Goal: Task Accomplishment & Management: Complete application form

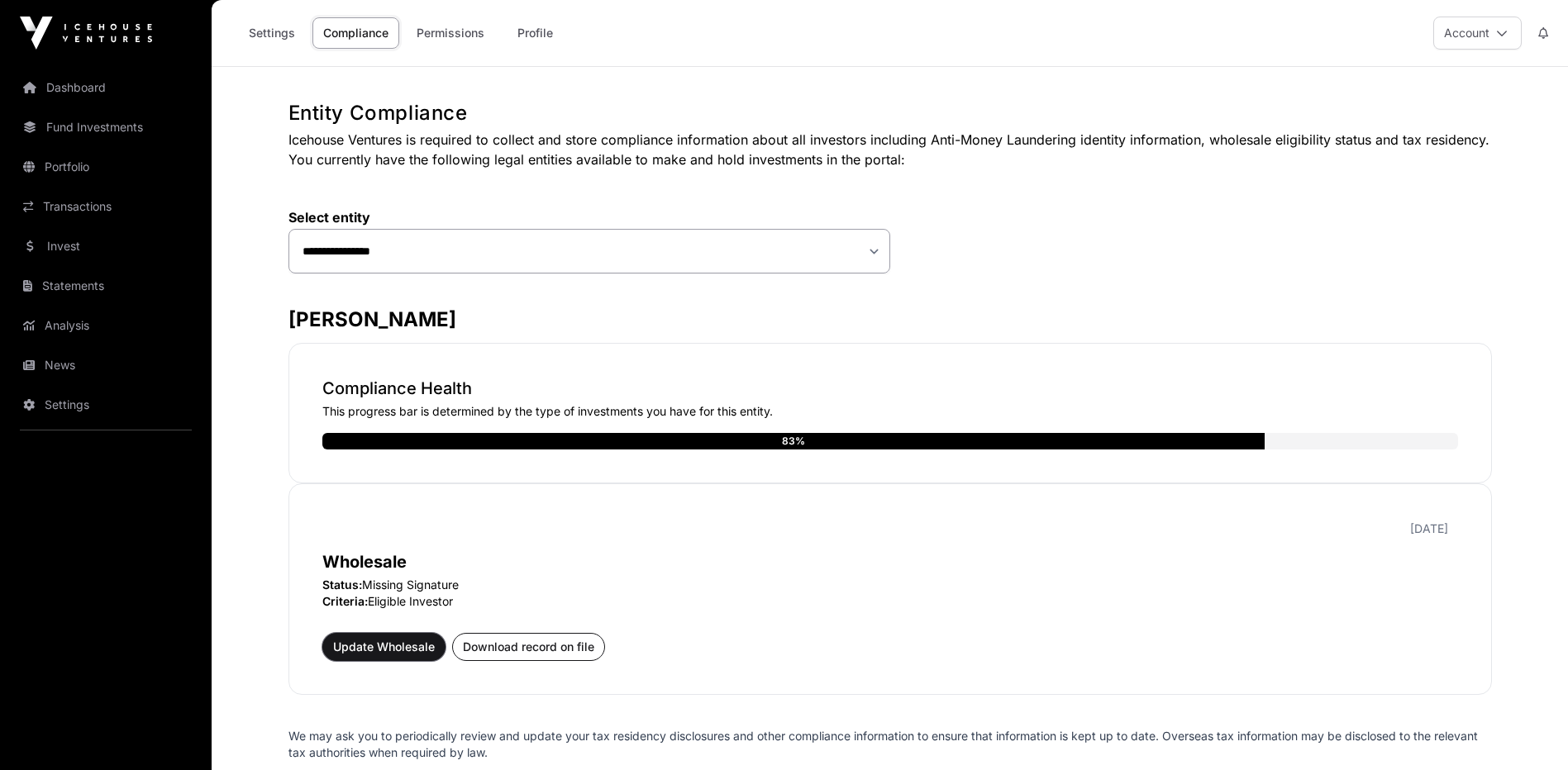
click at [405, 649] on span "Update Wholesale" at bounding box center [383, 647] width 101 height 17
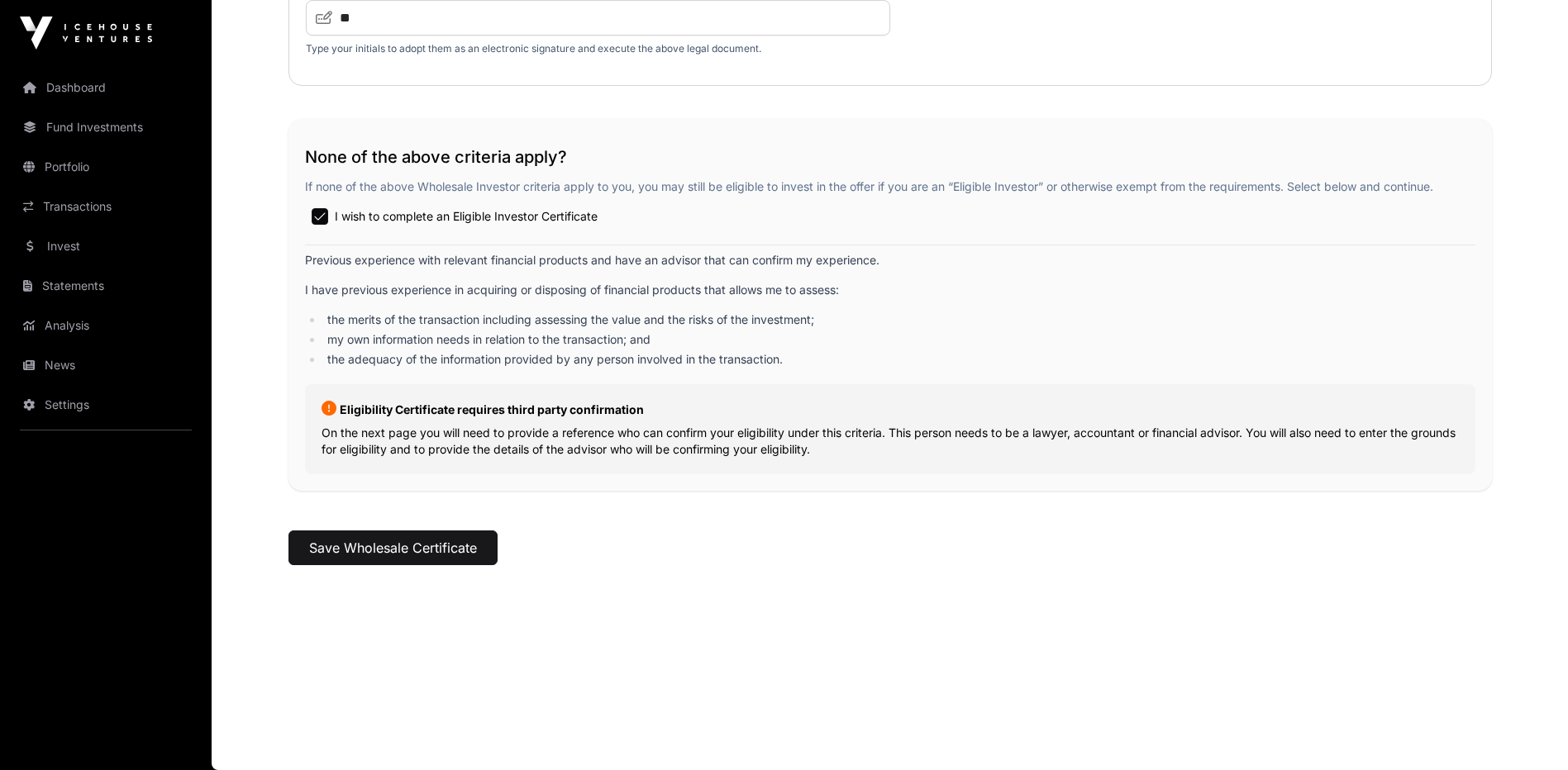
scroll to position [2634, 0]
click at [427, 547] on button "Save Wholesale Certificate" at bounding box center [392, 548] width 209 height 35
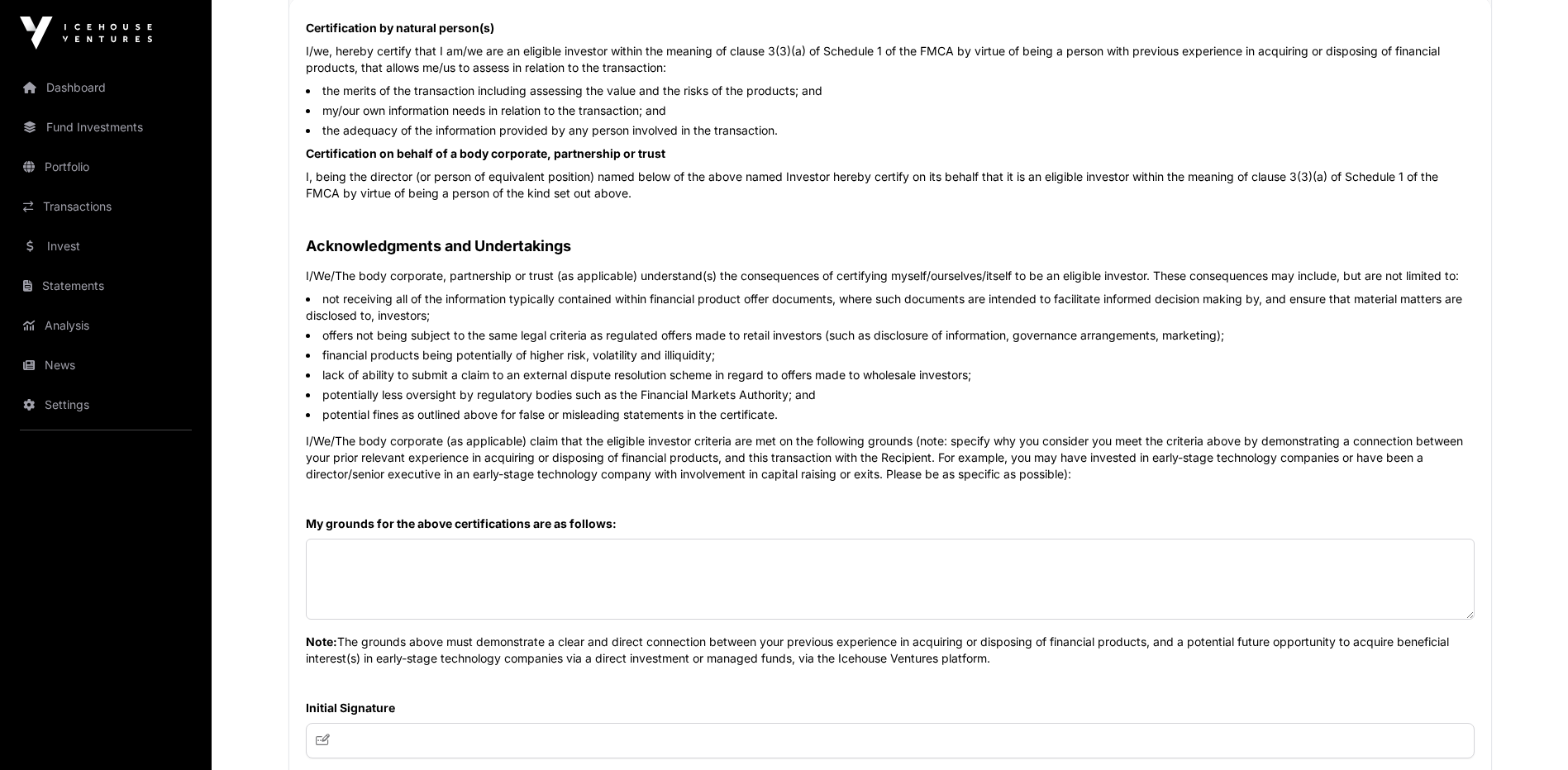
scroll to position [744, 0]
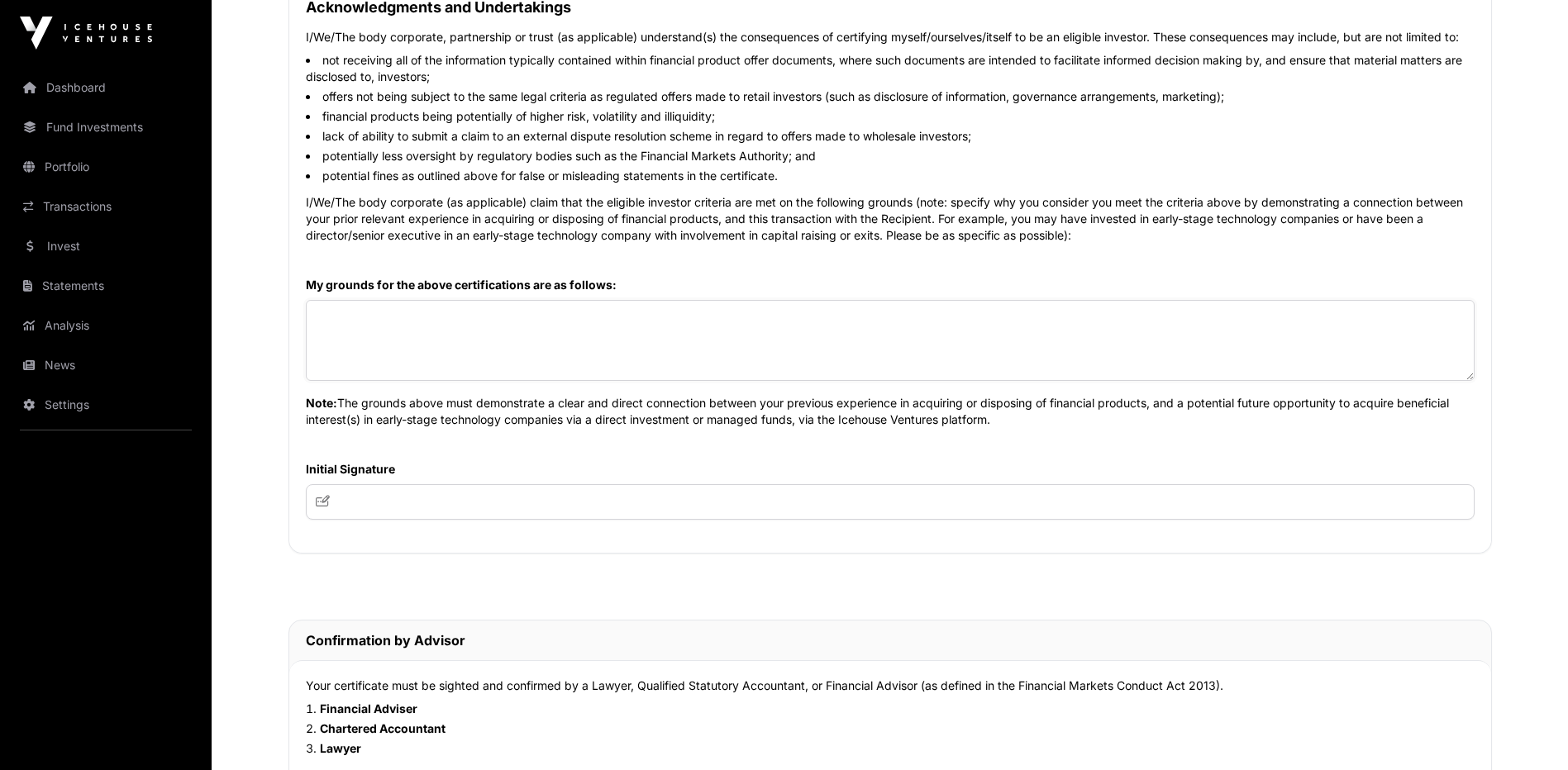
click at [435, 340] on textarea at bounding box center [890, 340] width 1169 height 81
click at [497, 331] on textarea at bounding box center [890, 340] width 1169 height 81
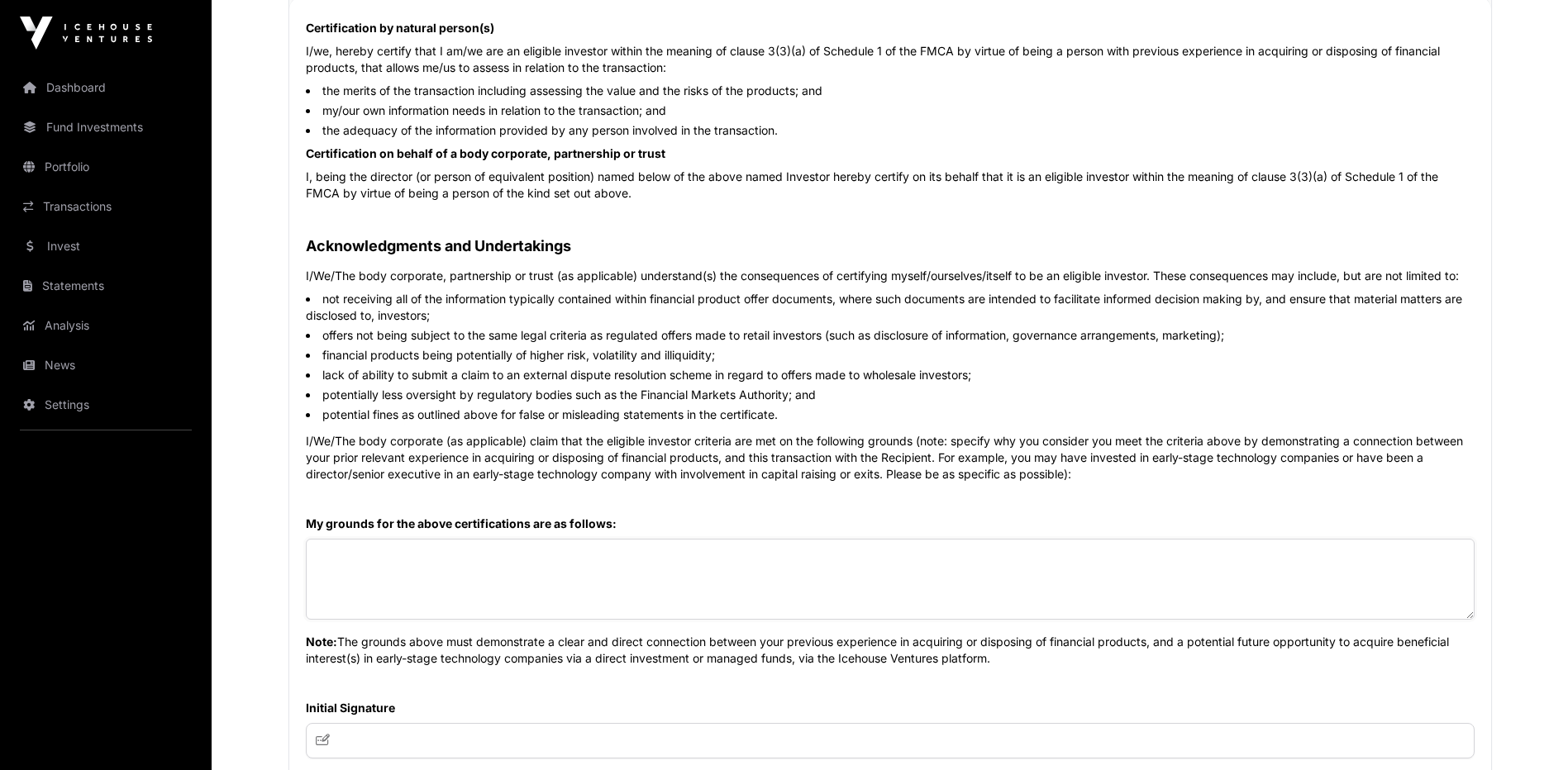
scroll to position [496, 0]
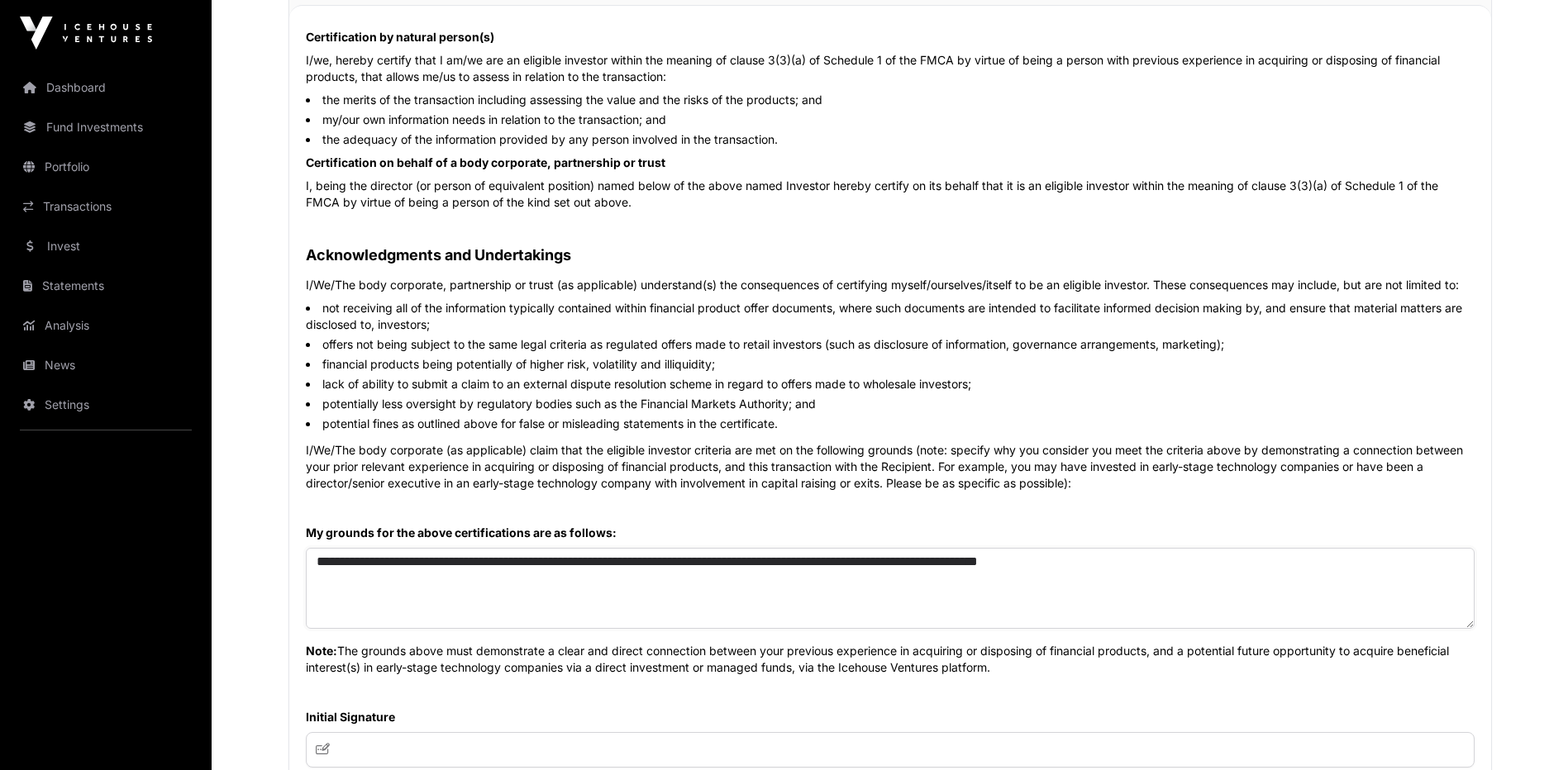
click at [887, 563] on textarea "**********" at bounding box center [890, 588] width 1169 height 81
click at [1168, 561] on textarea "**********" at bounding box center [890, 588] width 1169 height 81
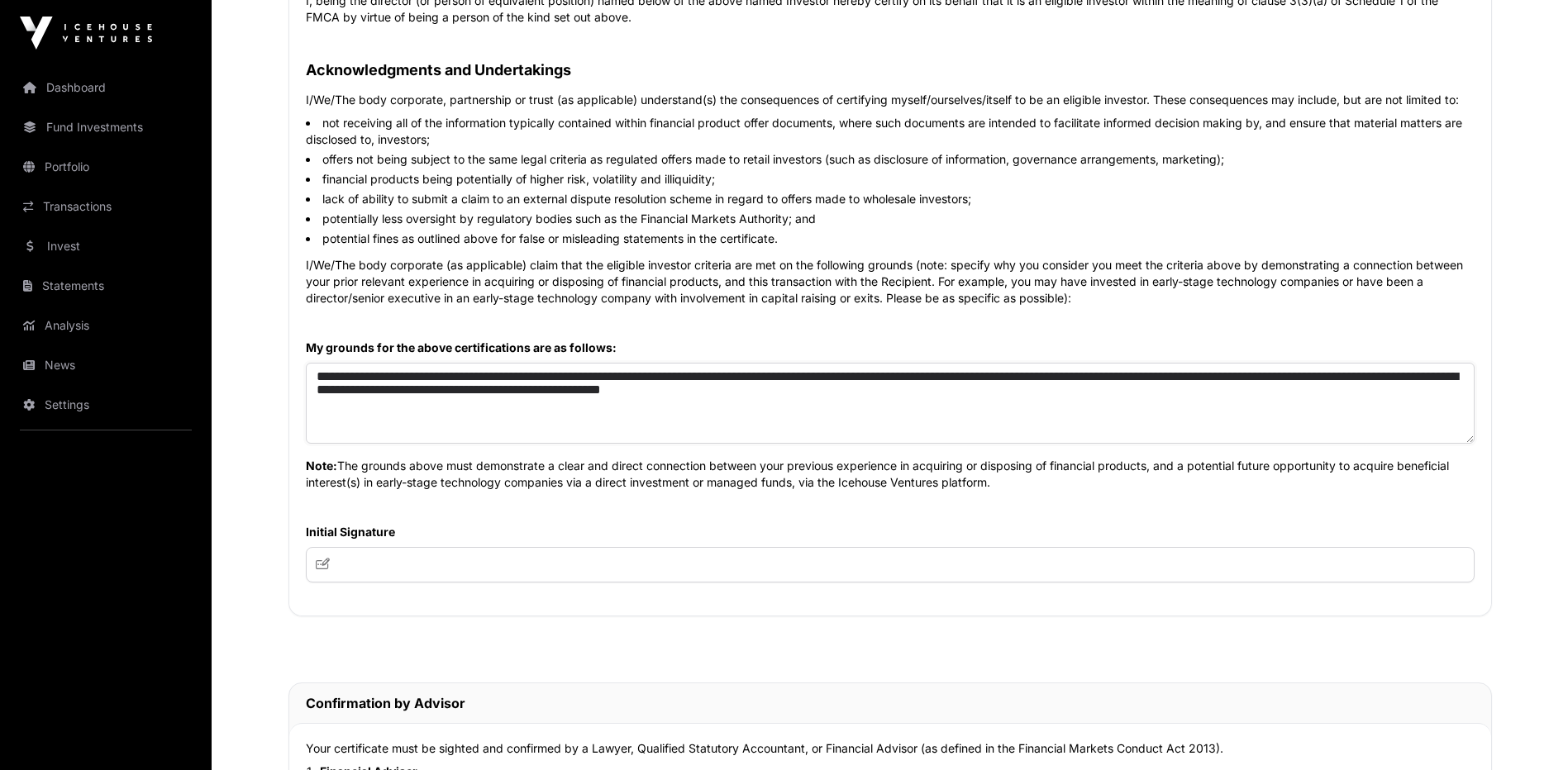
scroll to position [744, 0]
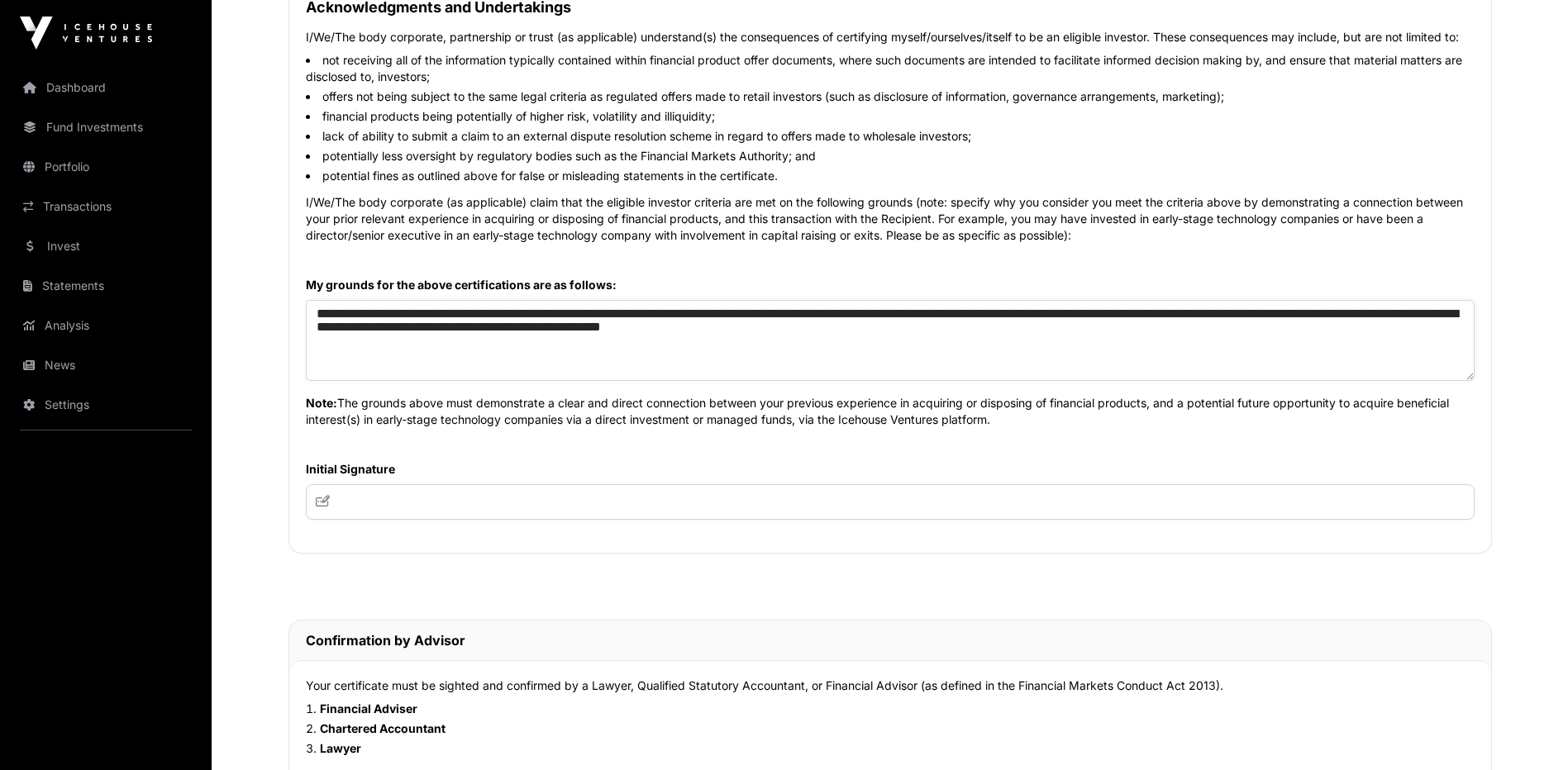
type textarea "**********"
click at [445, 500] on input "text" at bounding box center [890, 502] width 1169 height 36
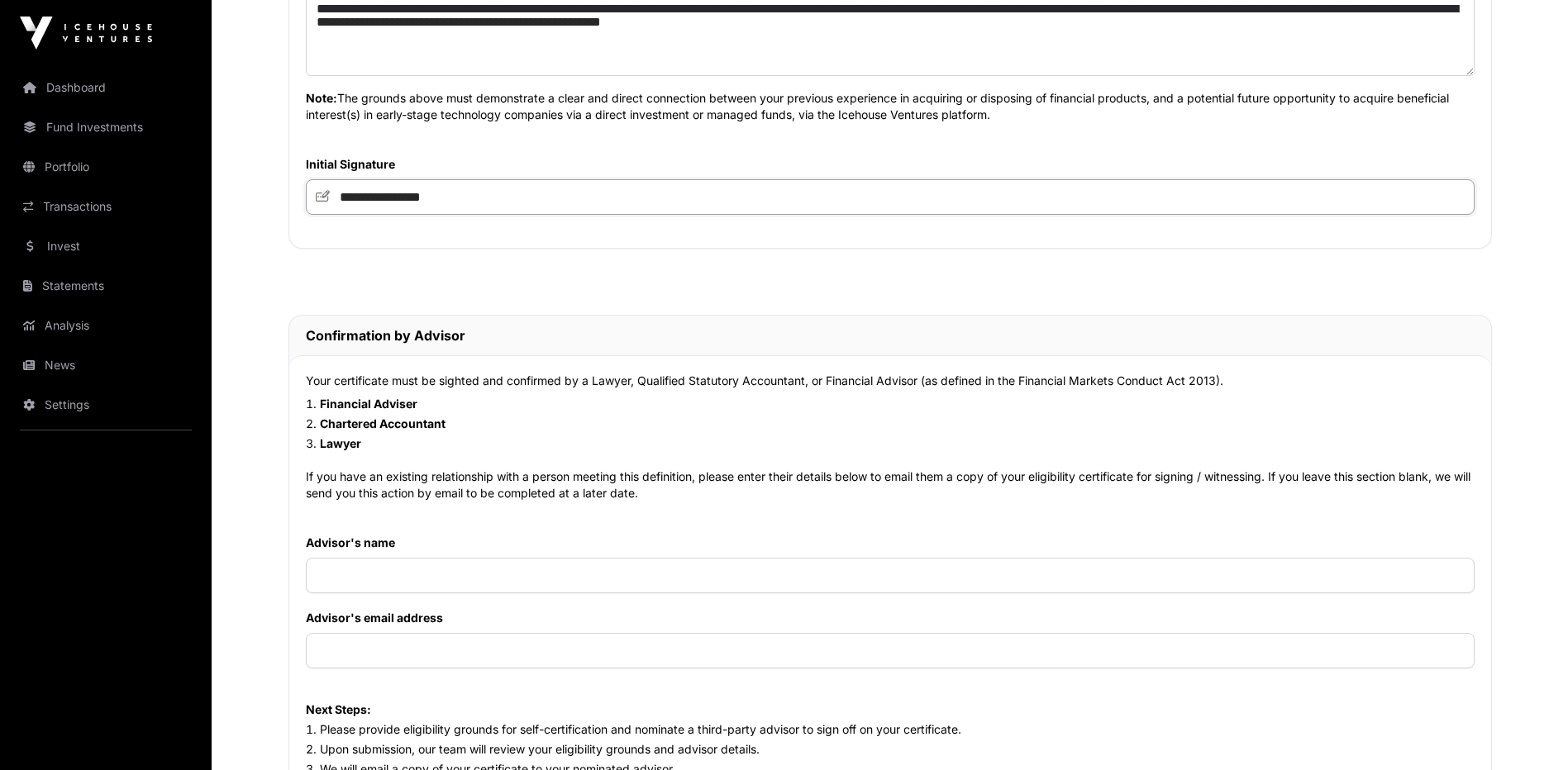
scroll to position [1074, 0]
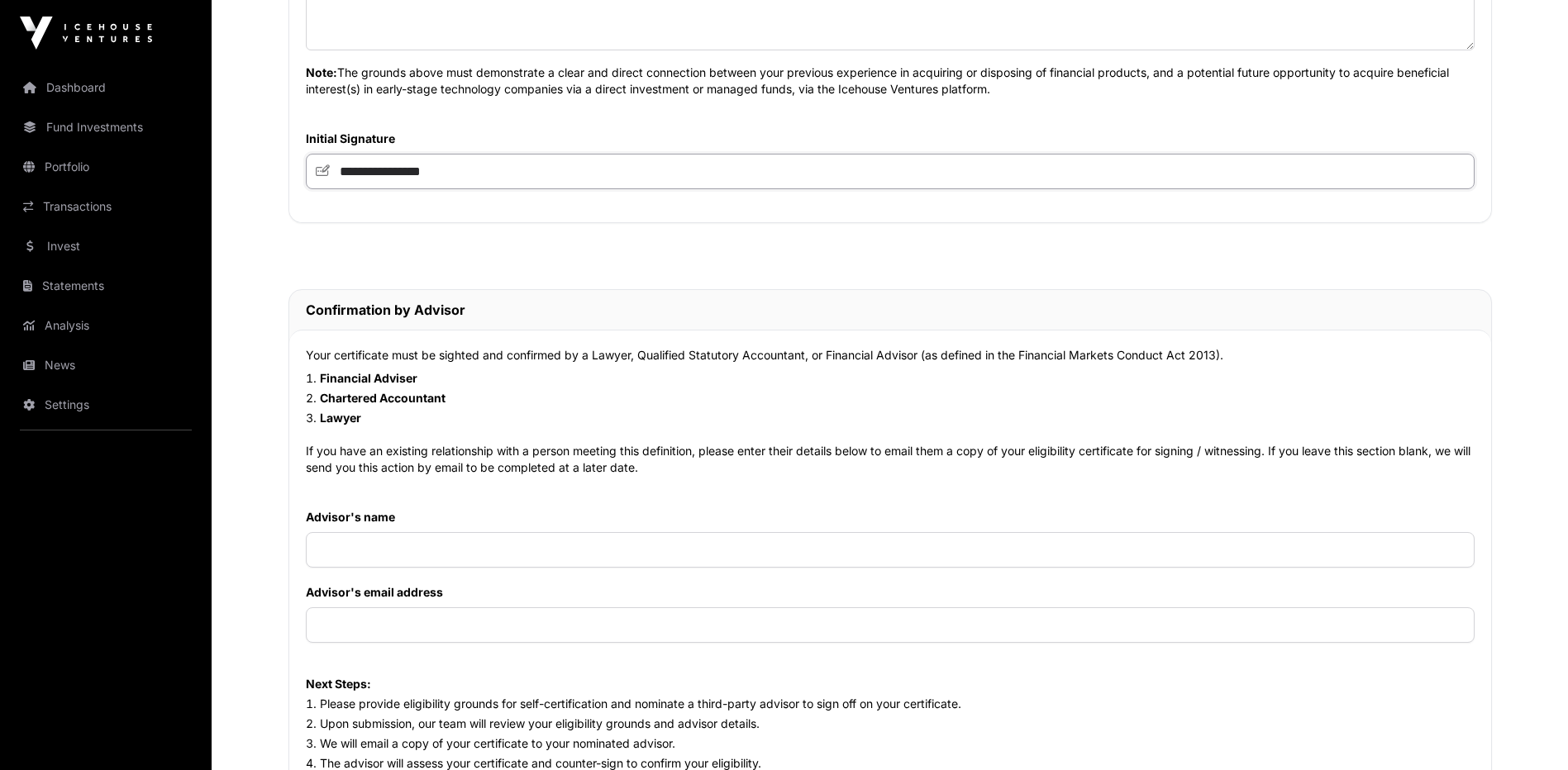
type input "**********"
click at [383, 550] on input "text" at bounding box center [890, 550] width 1169 height 36
type input "**********"
click at [410, 640] on input "text" at bounding box center [890, 625] width 1169 height 36
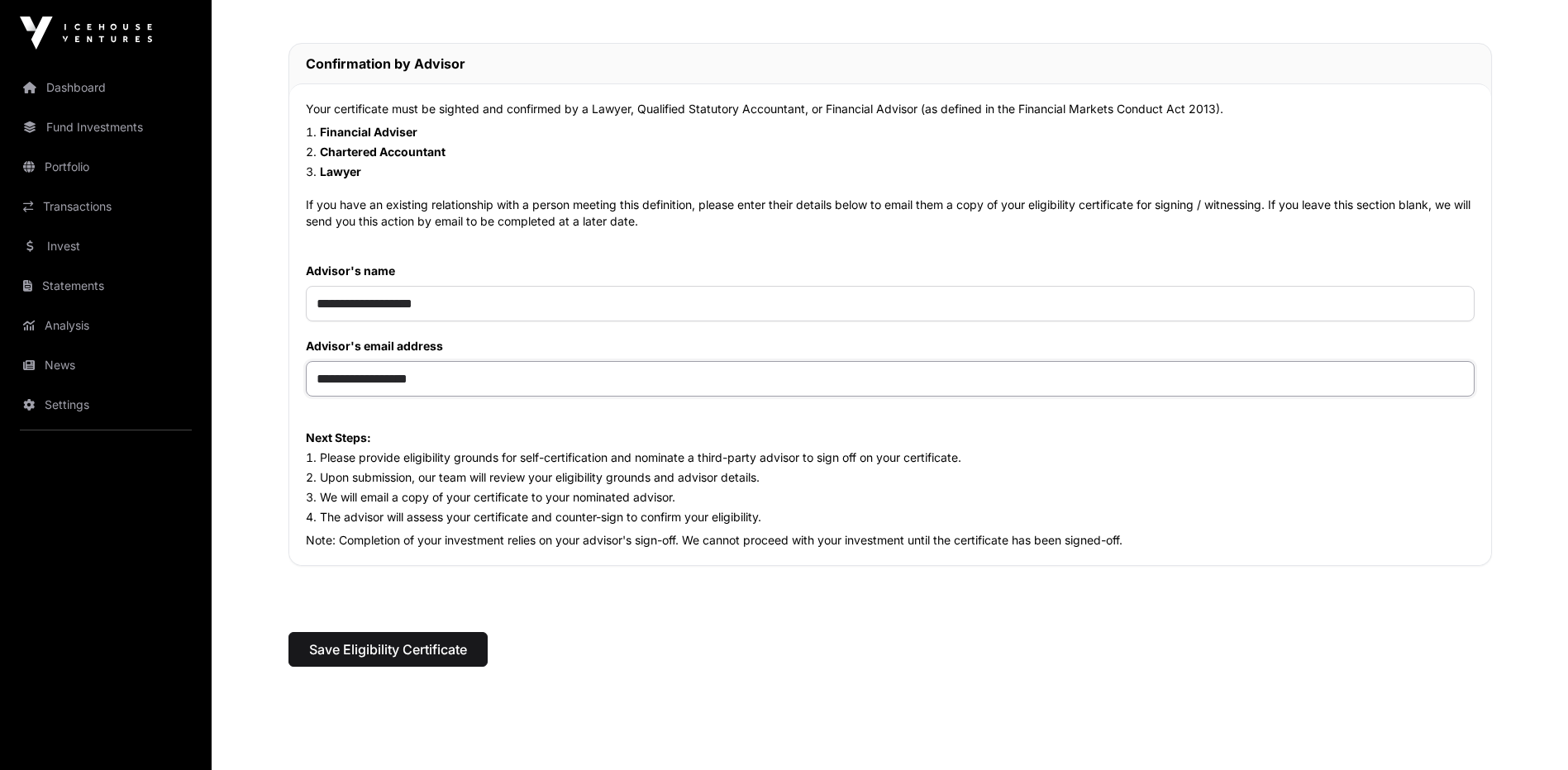
scroll to position [1322, 0]
type input "**********"
click at [422, 650] on span "Save Eligibility Certificate" at bounding box center [388, 648] width 158 height 20
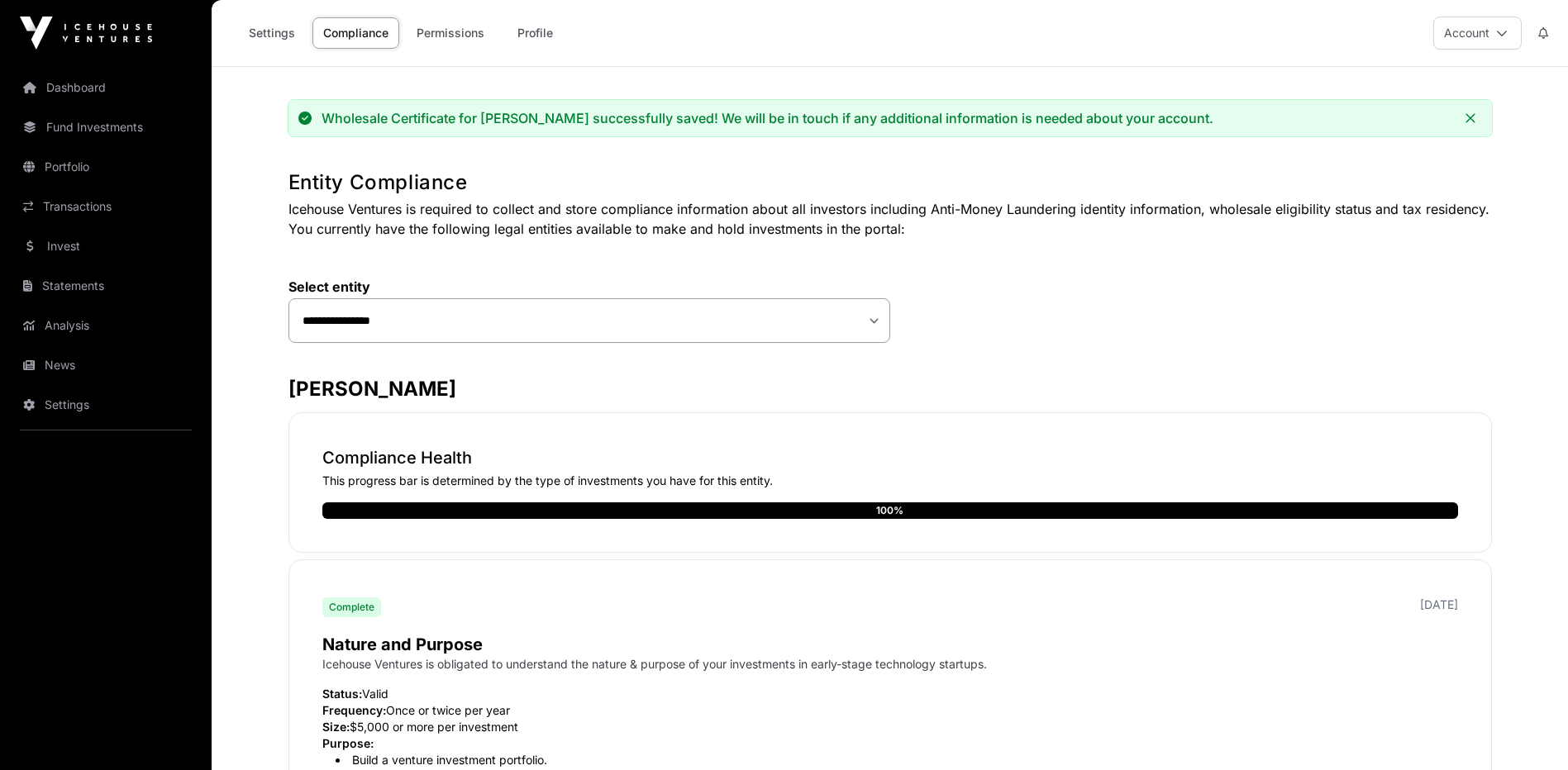
click at [1498, 36] on icon at bounding box center [1502, 32] width 11 height 11
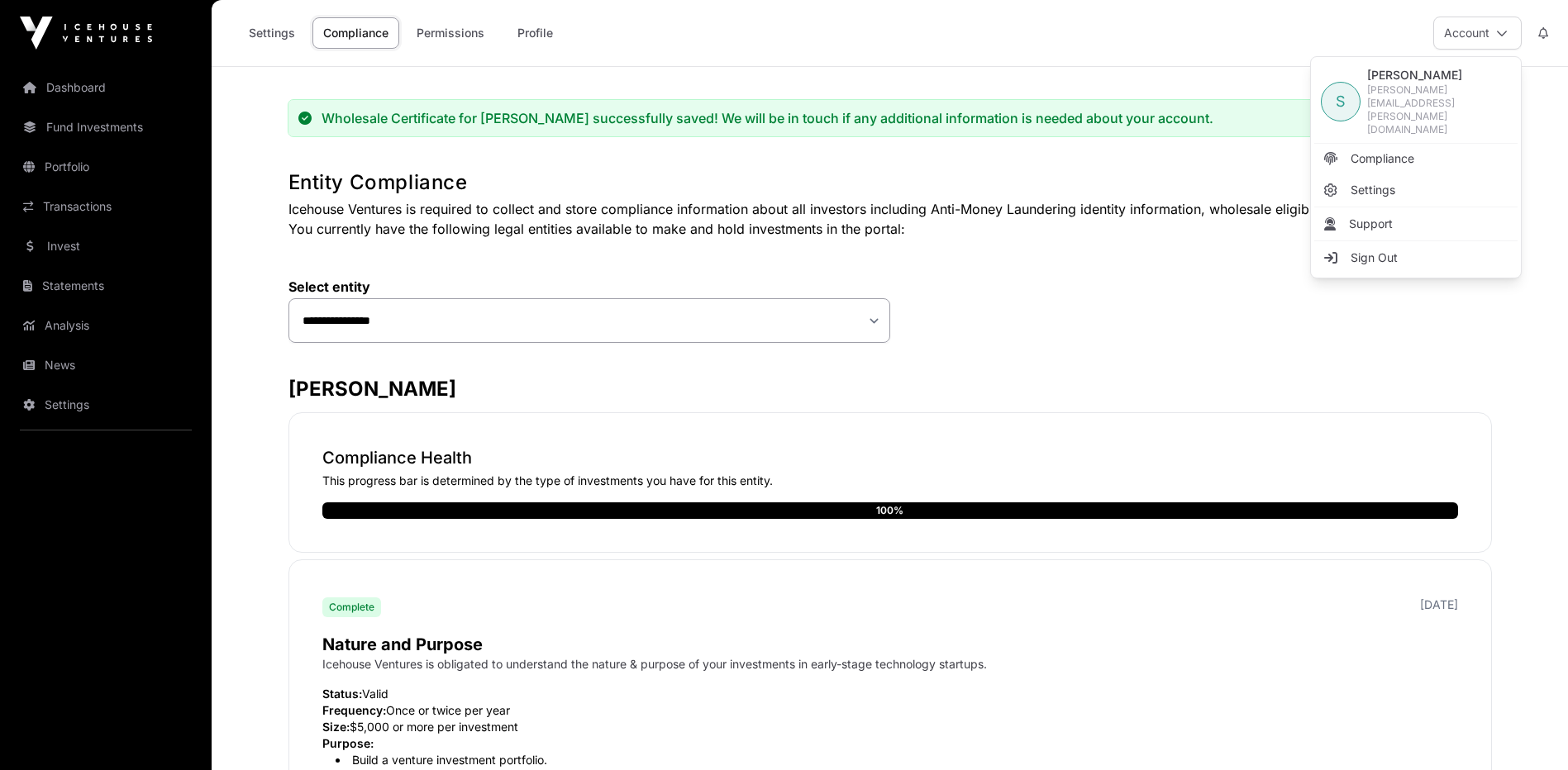
click at [1419, 84] on span "[PERSON_NAME]" at bounding box center [1439, 75] width 144 height 17
click at [52, 248] on link "Invest" at bounding box center [106, 246] width 185 height 37
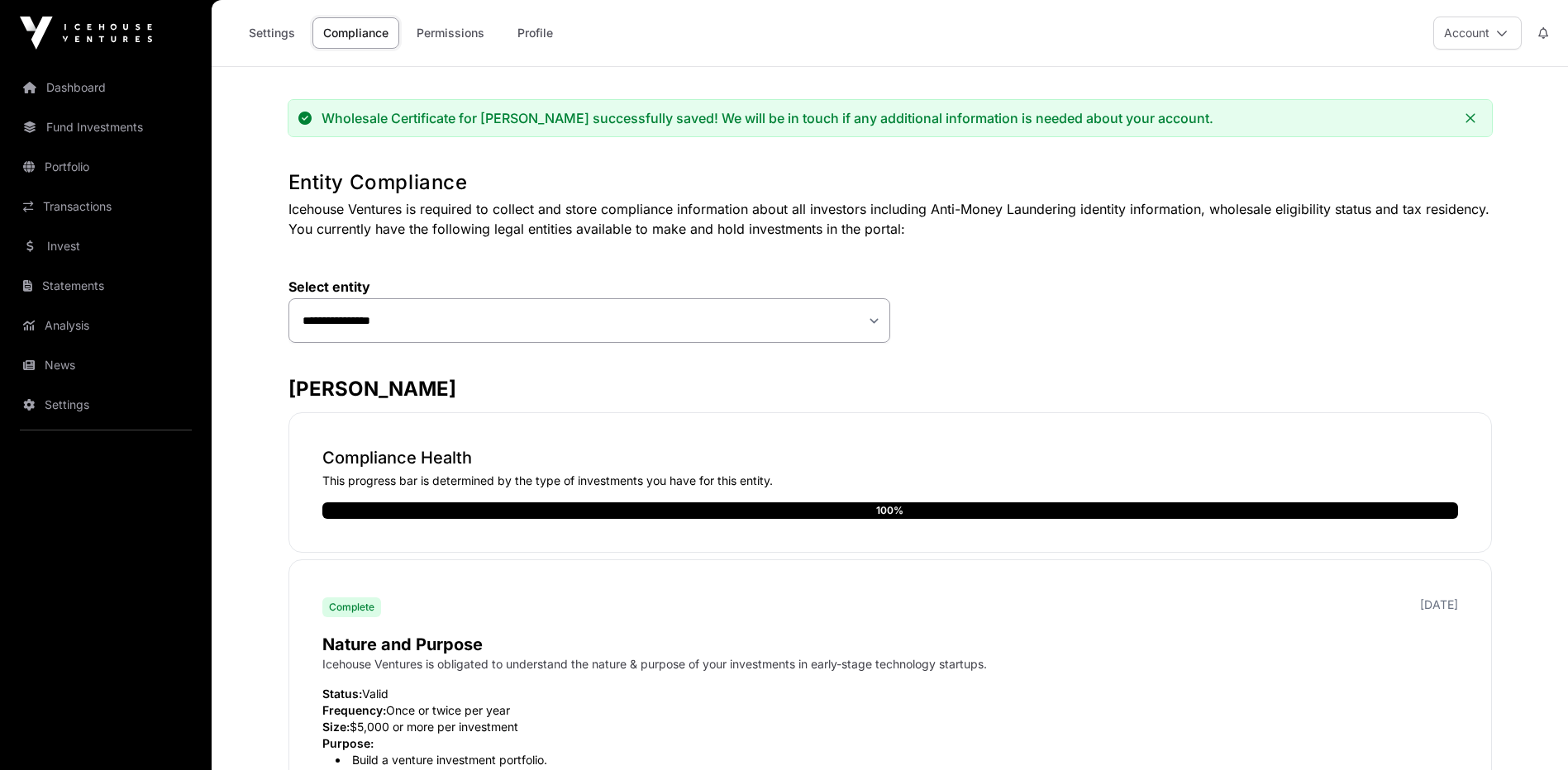
click at [66, 168] on link "Portfolio" at bounding box center [106, 167] width 185 height 37
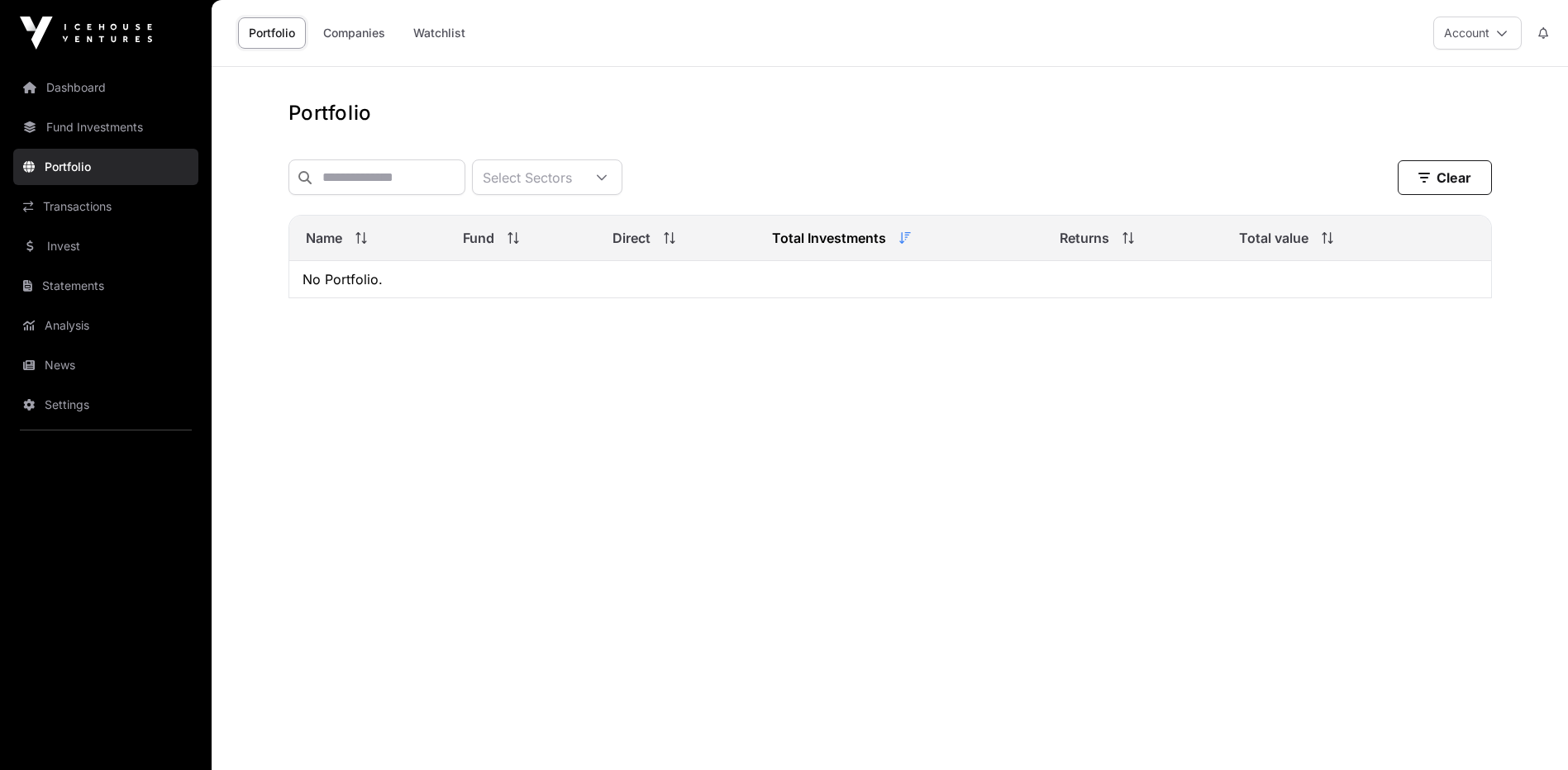
click at [92, 120] on link "Fund Investments" at bounding box center [106, 127] width 185 height 37
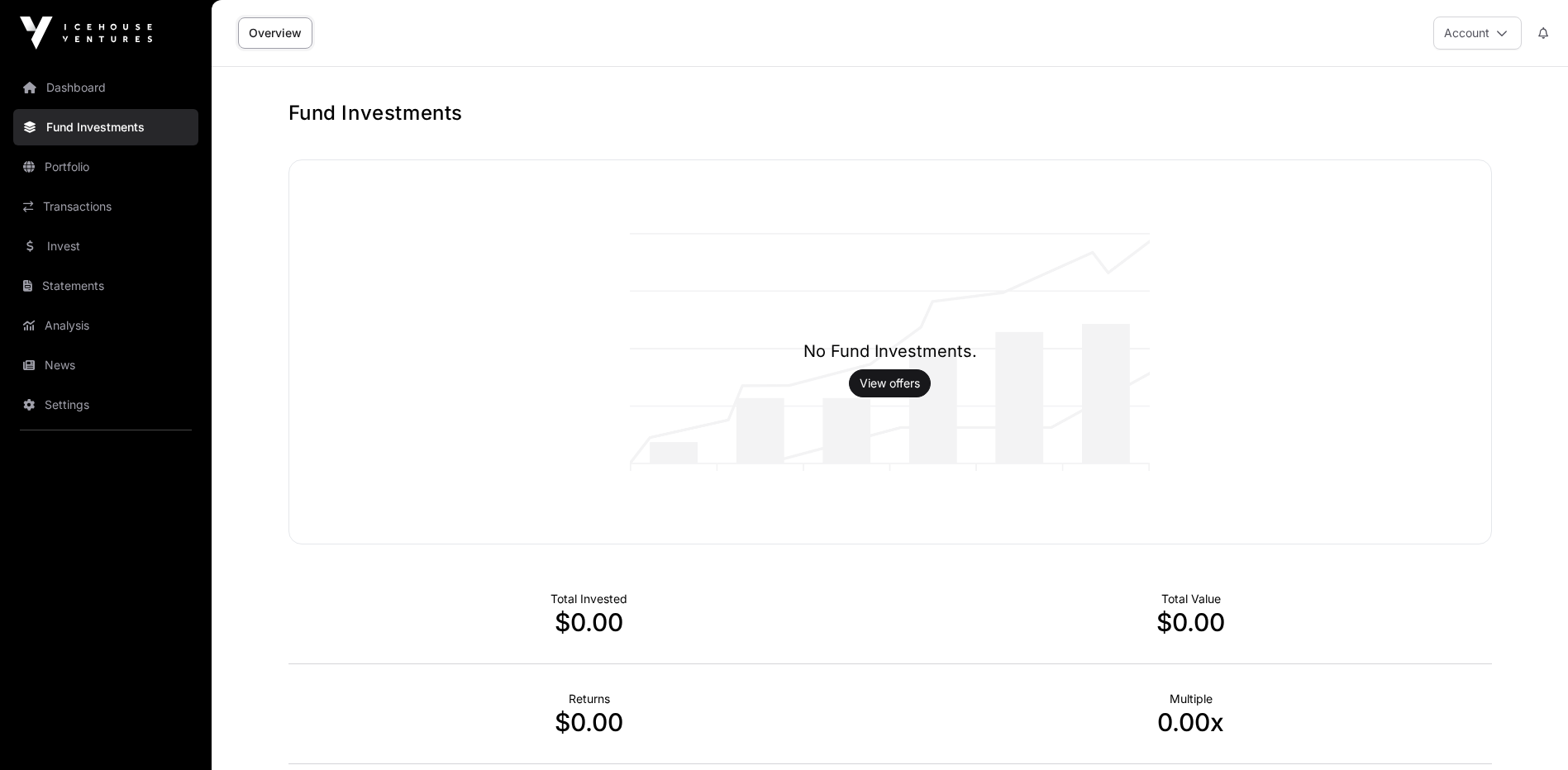
click at [116, 80] on link "Dashboard" at bounding box center [106, 88] width 185 height 37
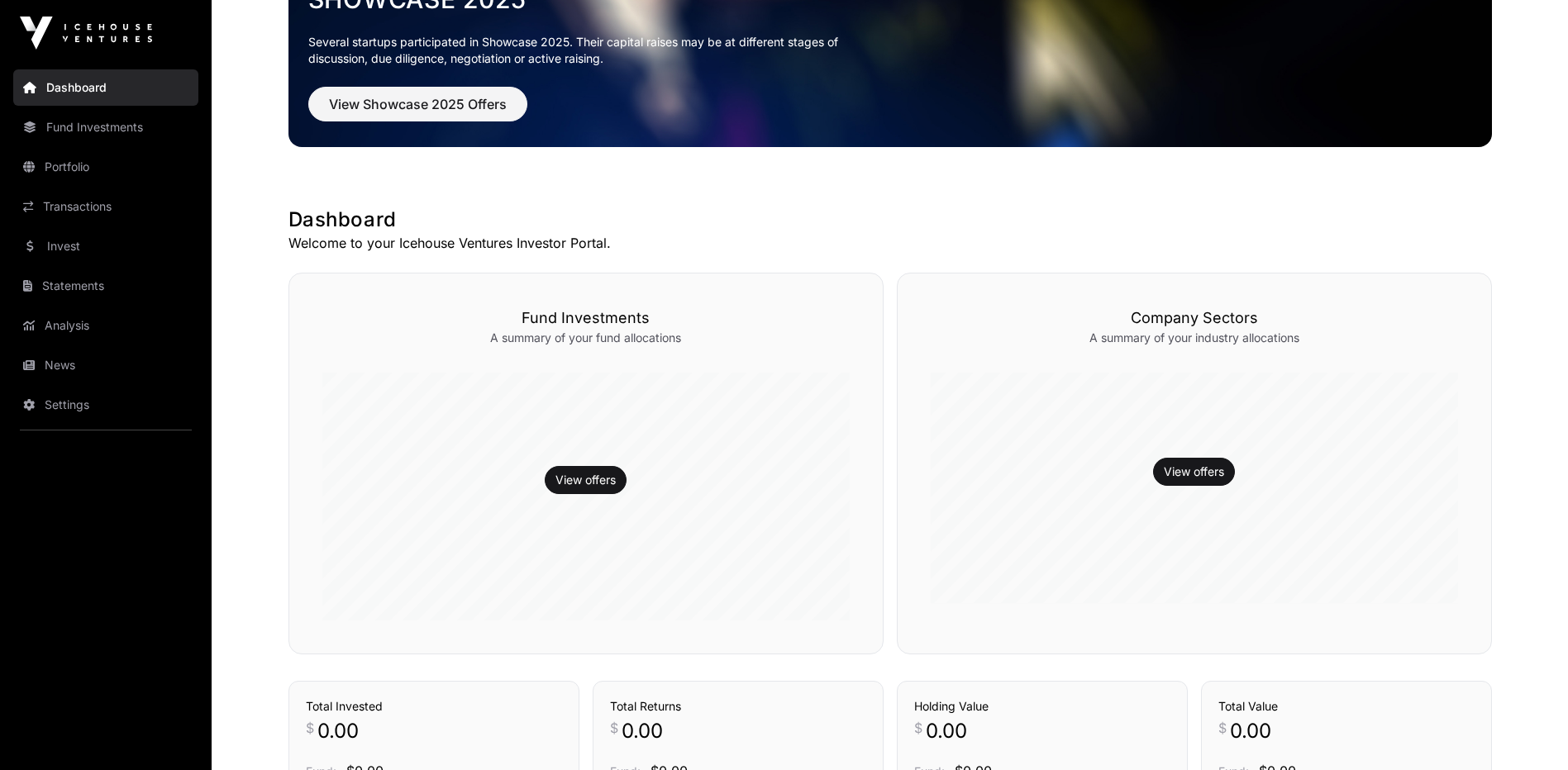
scroll to position [331, 0]
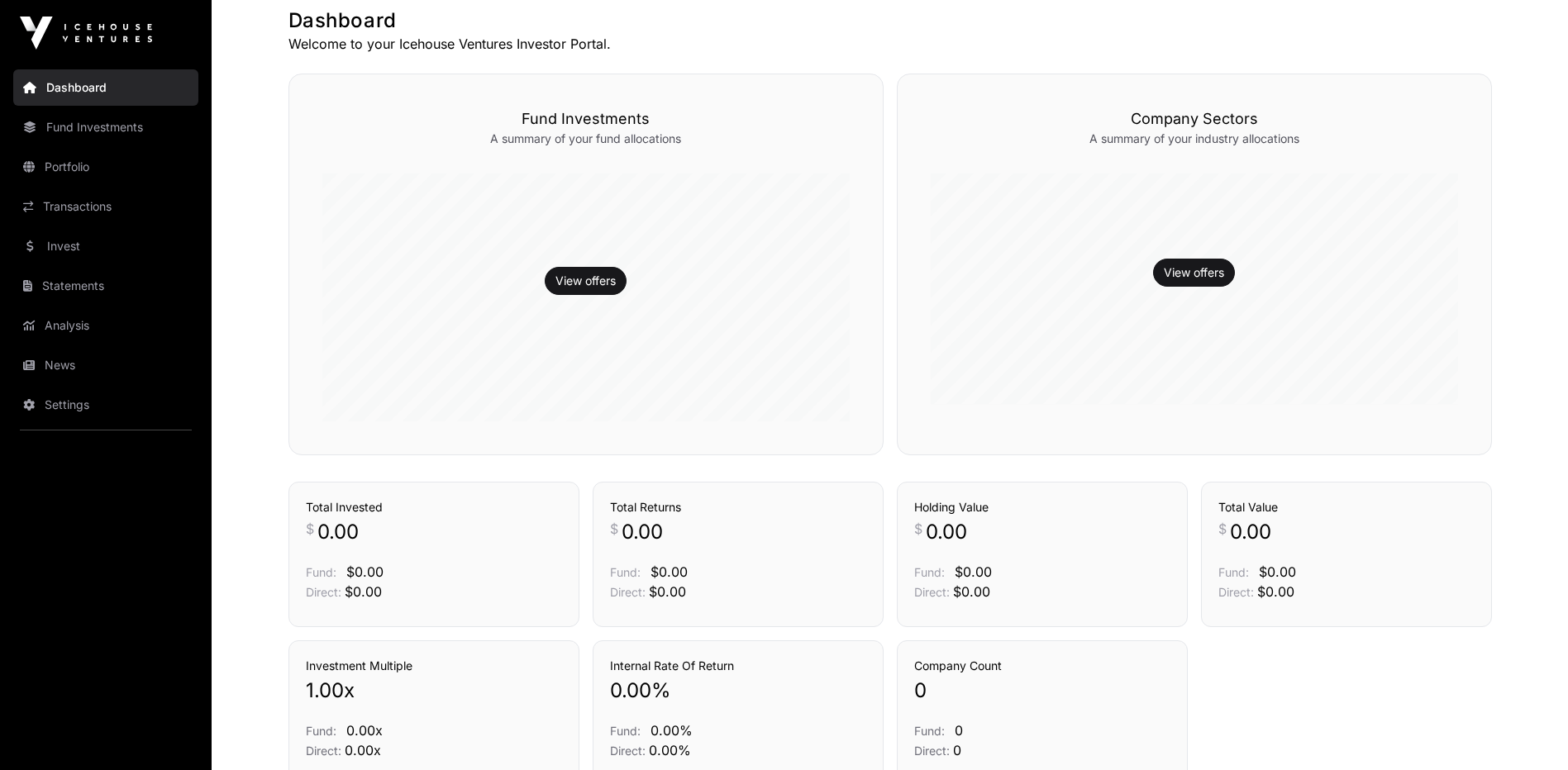
click at [97, 209] on link "Transactions" at bounding box center [106, 207] width 185 height 37
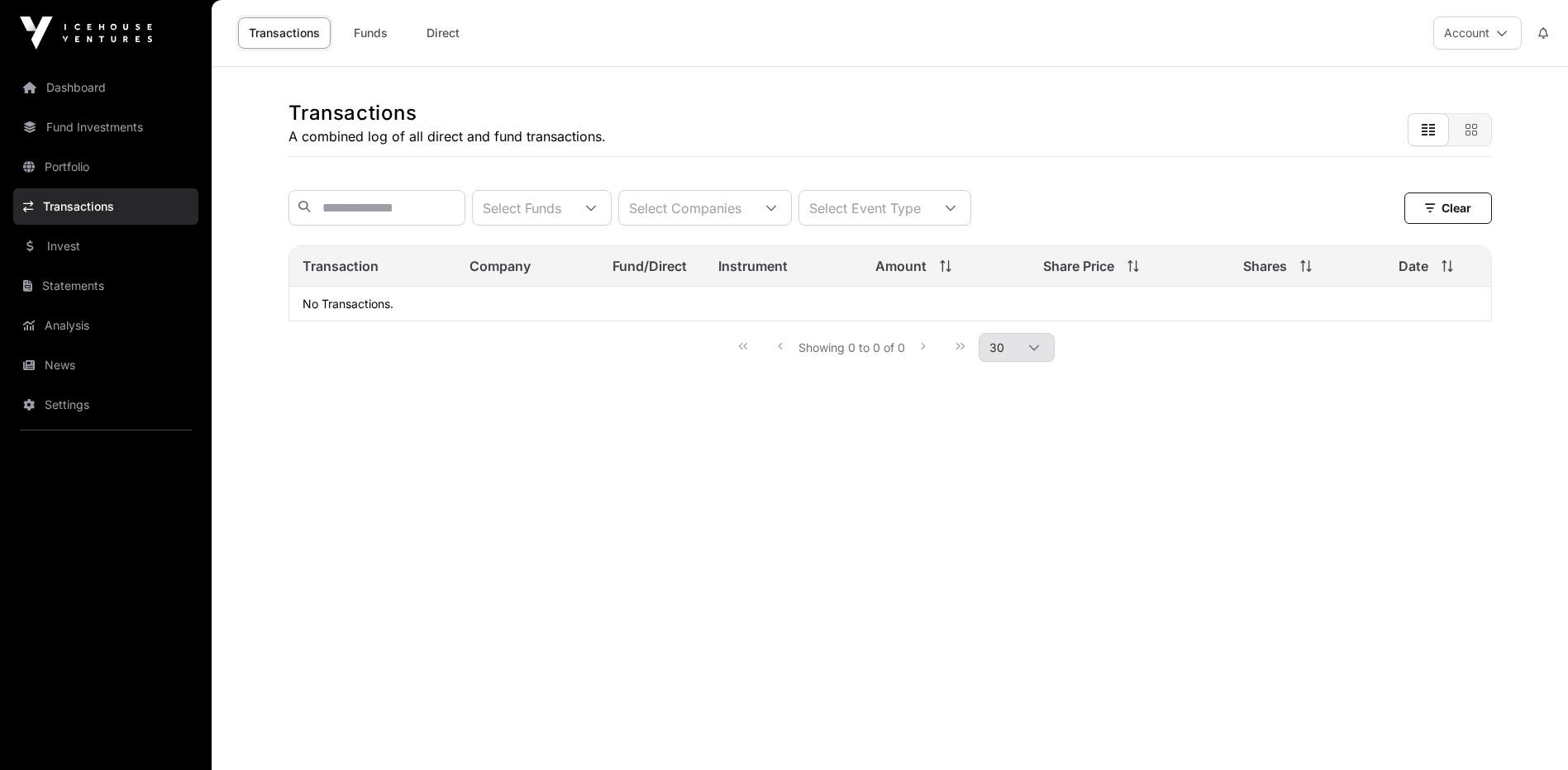
click at [76, 172] on link "Portfolio" at bounding box center [106, 167] width 185 height 37
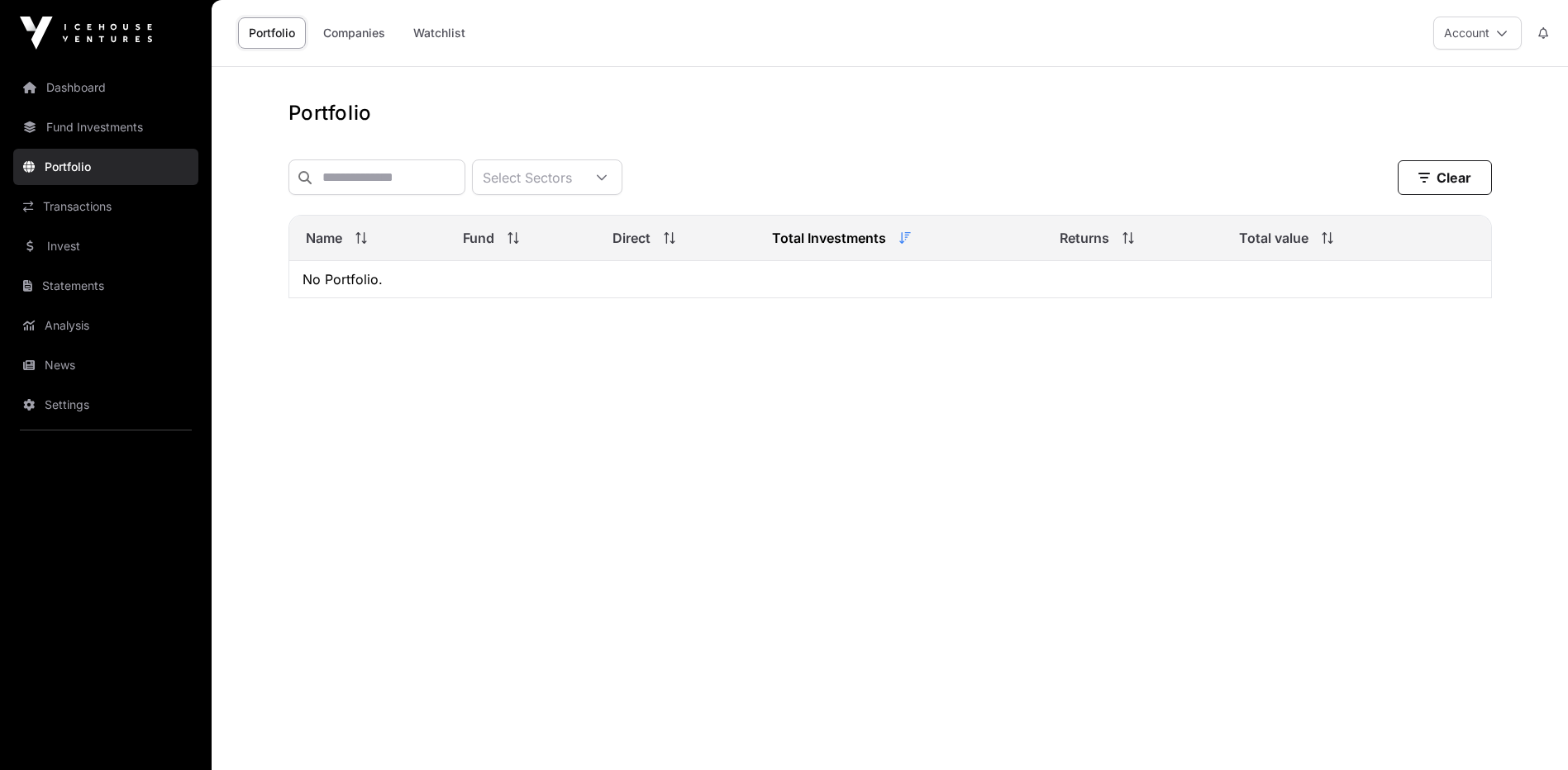
click at [79, 133] on link "Fund Investments" at bounding box center [106, 127] width 185 height 37
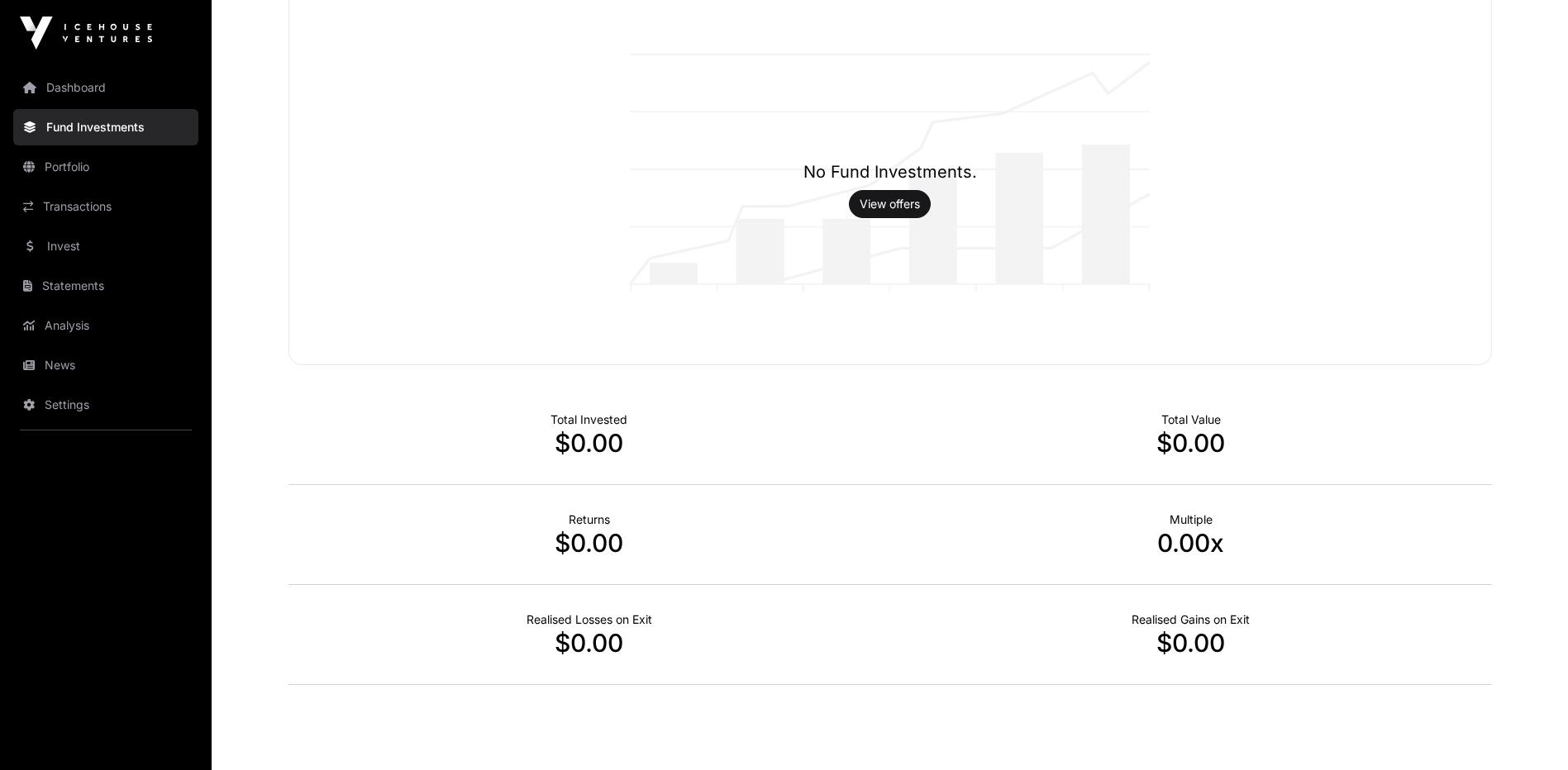
scroll to position [233, 0]
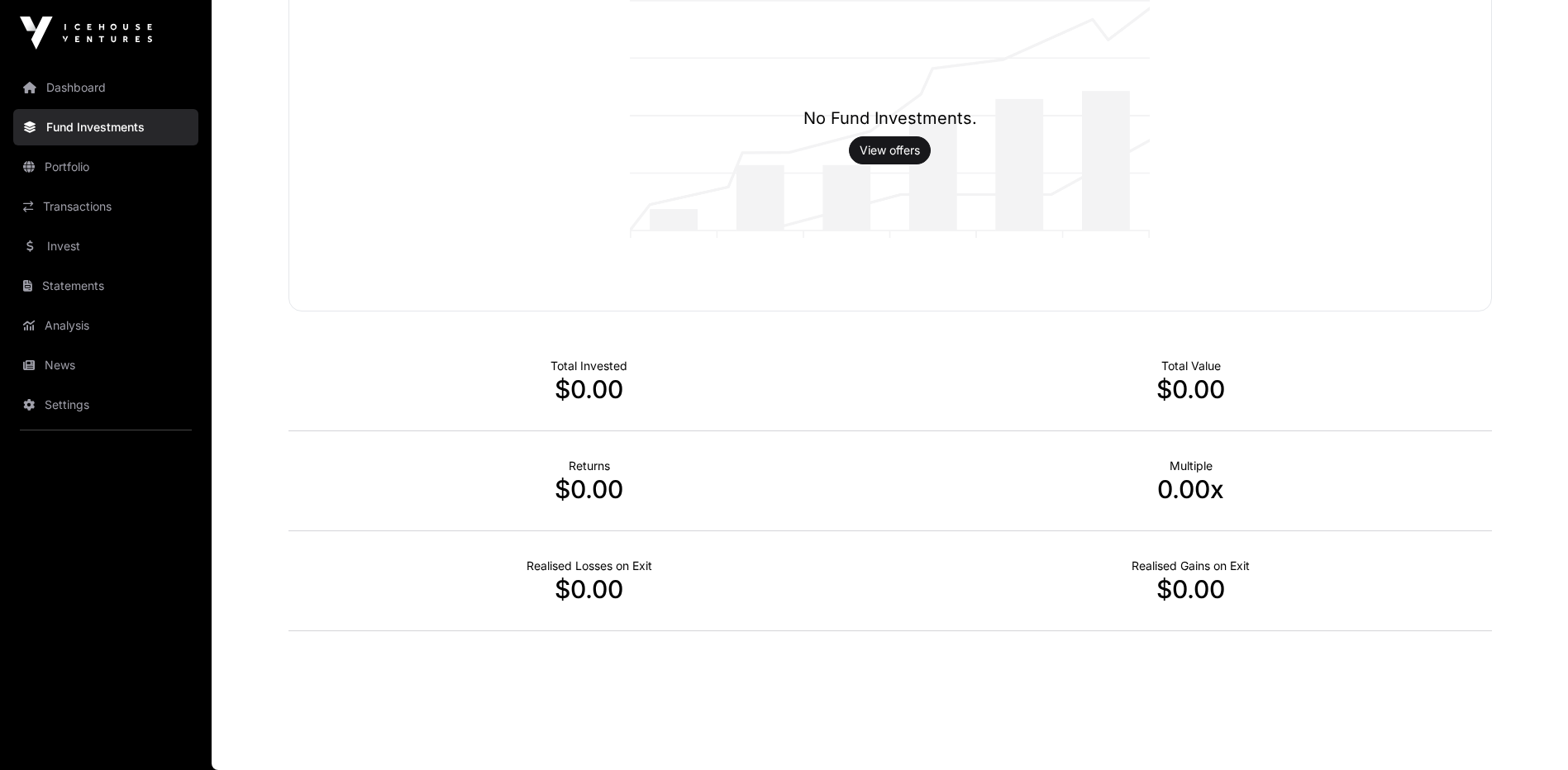
click at [63, 274] on link "Statements" at bounding box center [106, 286] width 185 height 37
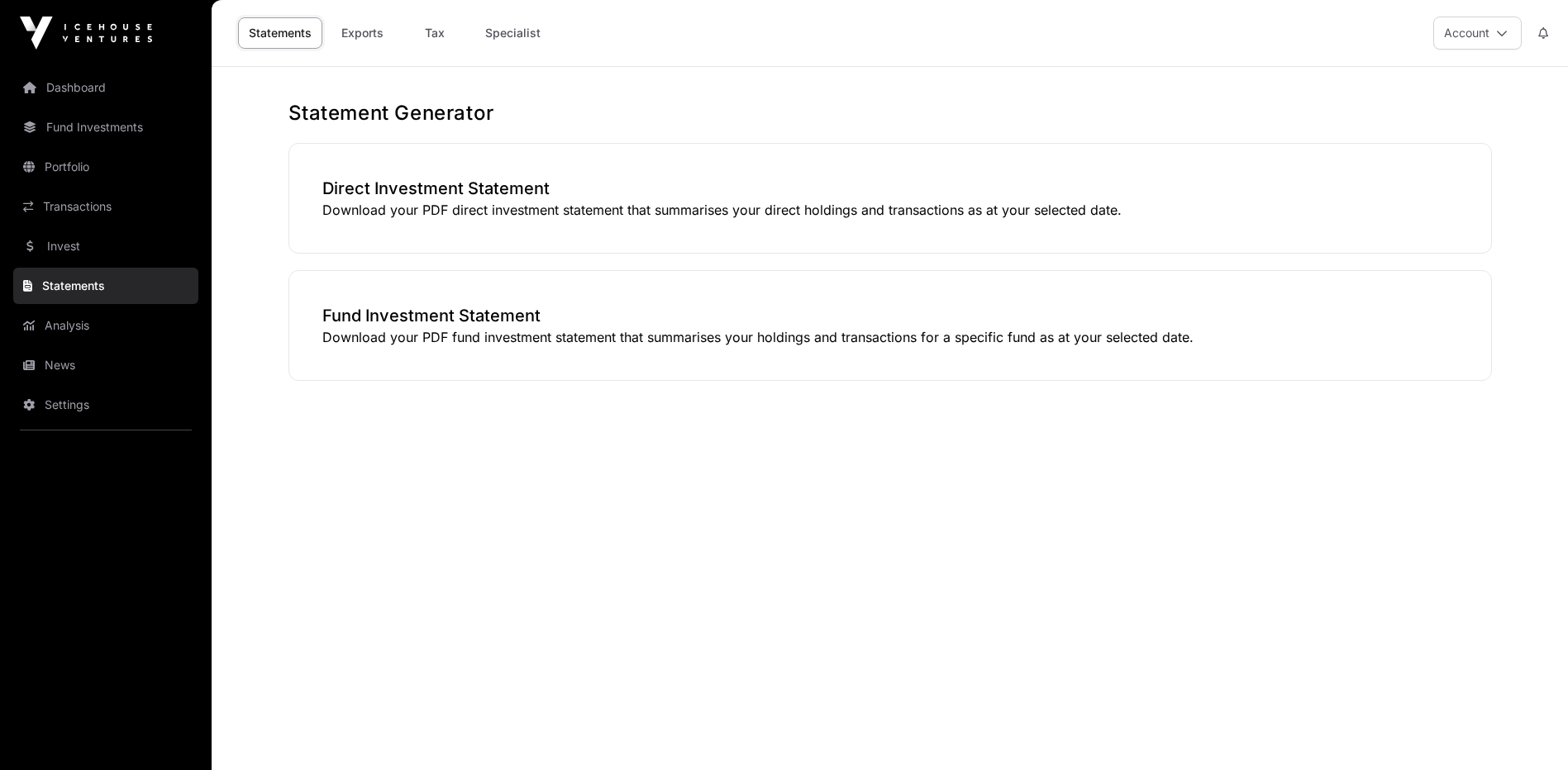
click at [91, 330] on link "Analysis" at bounding box center [106, 326] width 185 height 37
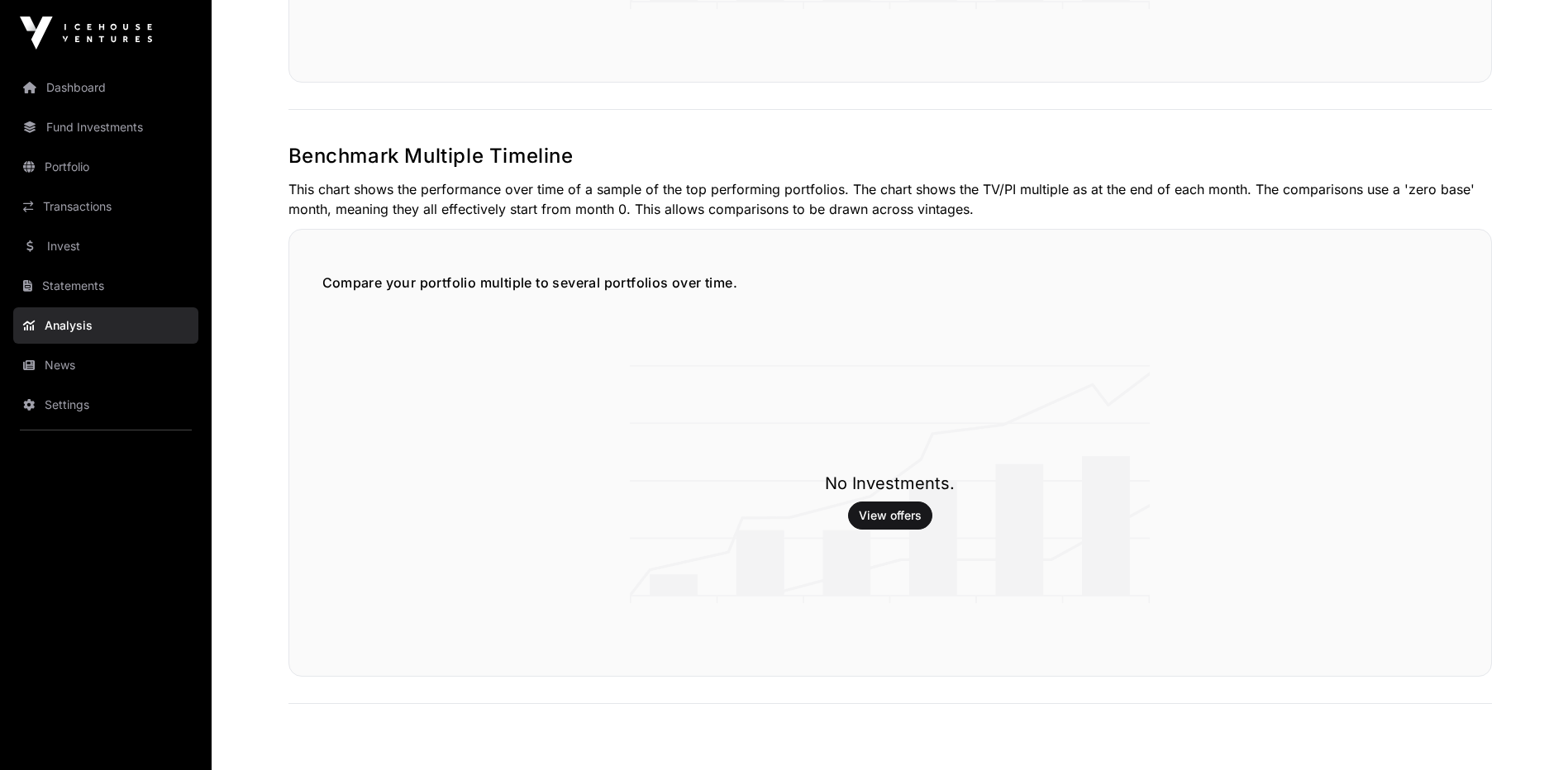
scroll to position [2532, 0]
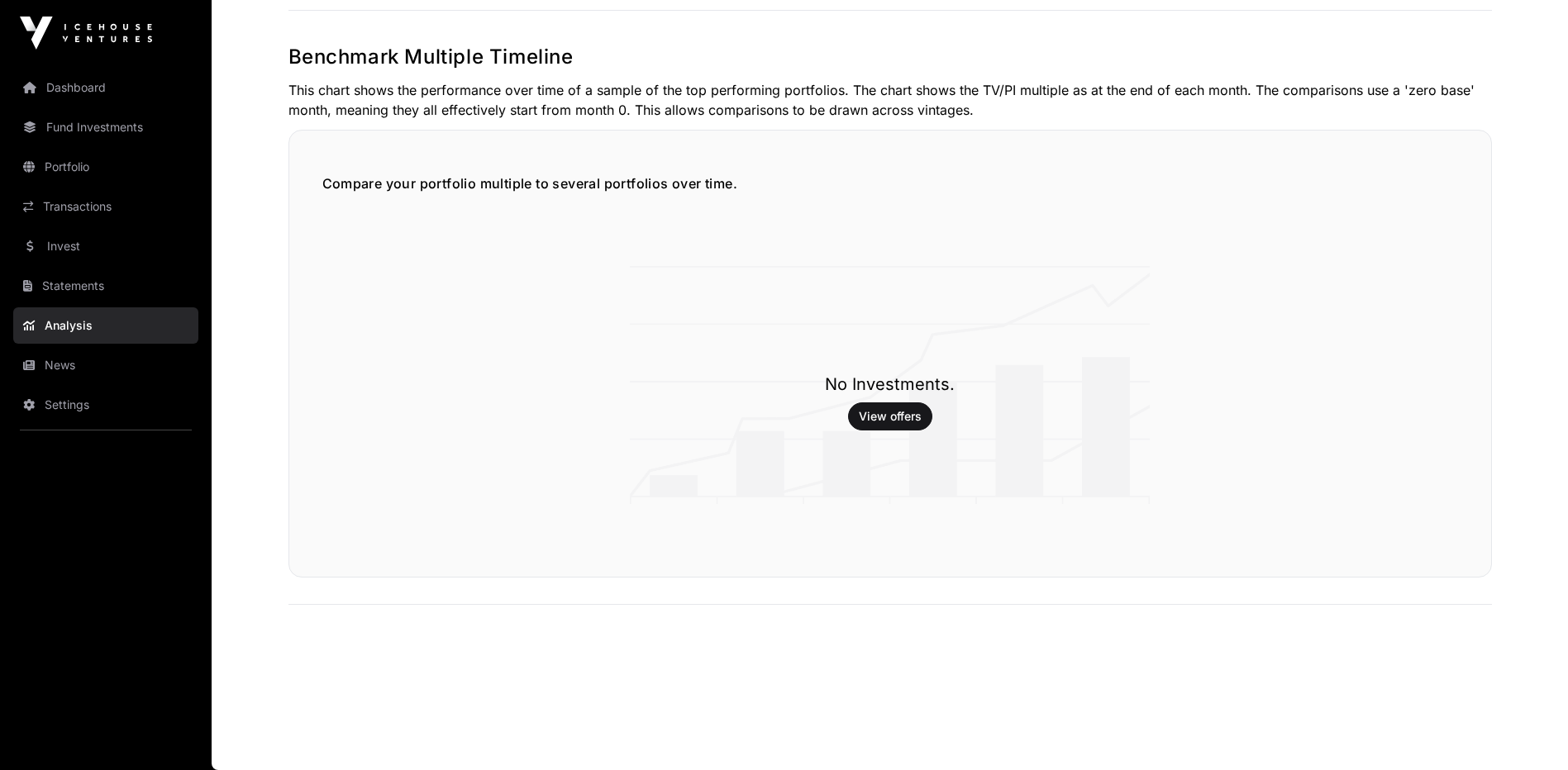
click at [99, 370] on link "News" at bounding box center [106, 366] width 185 height 37
